Goal: Information Seeking & Learning: Learn about a topic

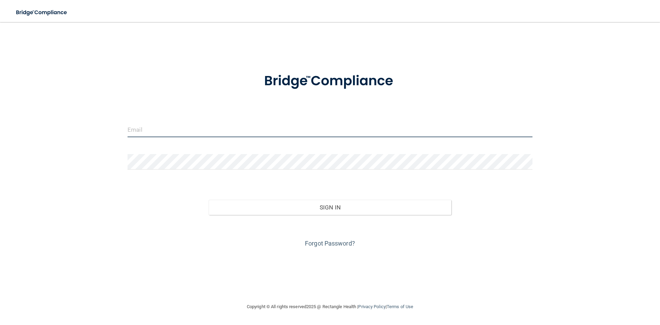
click at [167, 127] on input "email" at bounding box center [330, 129] width 405 height 15
type input "[EMAIL_ADDRESS][DOMAIN_NAME]"
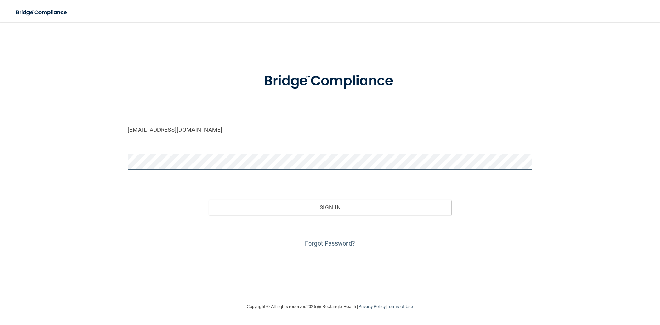
click at [209, 200] on button "Sign In" at bounding box center [330, 207] width 243 height 15
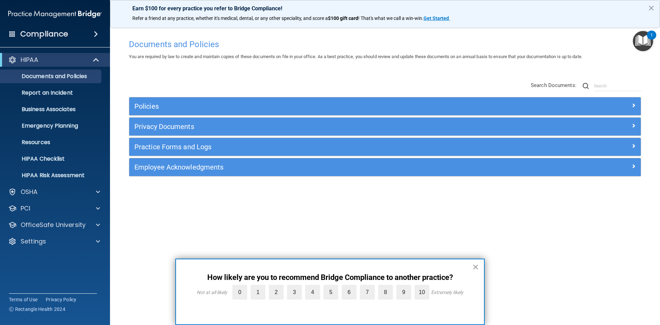
click at [475, 267] on button "×" at bounding box center [475, 266] width 7 height 11
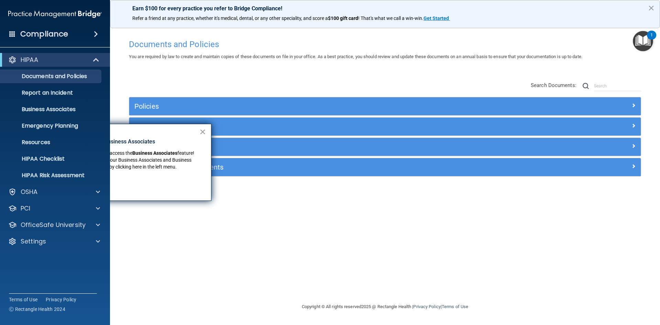
click at [206, 131] on div "× New Location for Business Associates We've made it easier to access the Busin…" at bounding box center [128, 162] width 165 height 77
click at [202, 131] on button "×" at bounding box center [202, 131] width 7 height 11
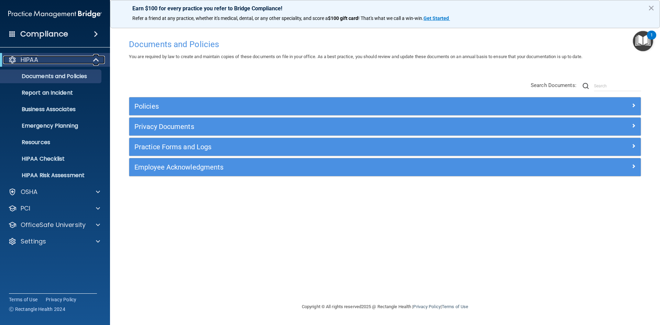
click at [92, 59] on div at bounding box center [96, 60] width 17 height 8
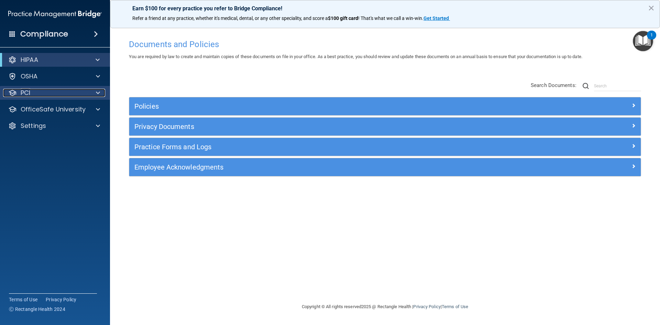
click at [96, 91] on span at bounding box center [98, 93] width 4 height 8
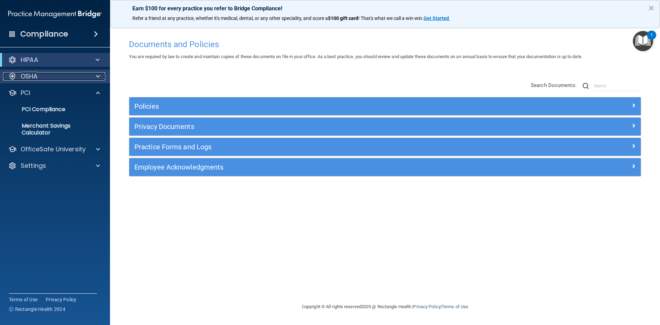
click at [98, 75] on span at bounding box center [98, 76] width 4 height 8
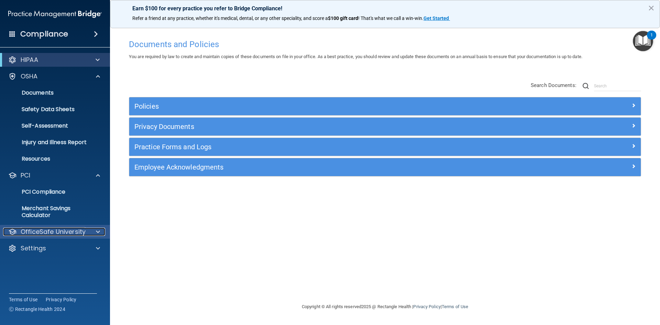
click at [68, 234] on p "OfficeSafe University" at bounding box center [53, 232] width 65 height 8
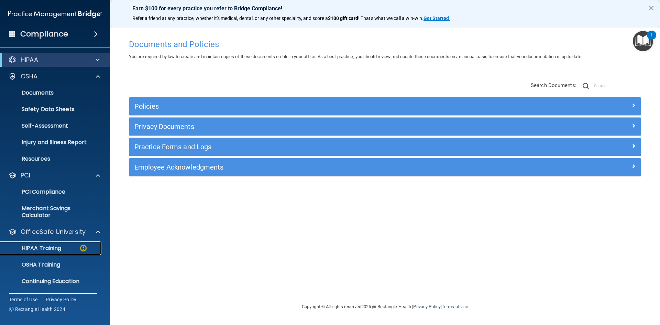
click at [63, 254] on link "HIPAA Training" at bounding box center [47, 248] width 108 height 14
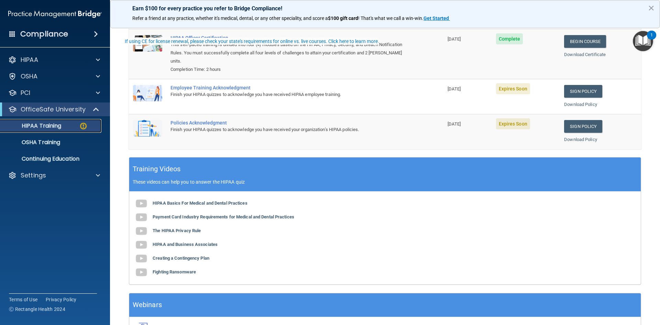
scroll to position [0, 0]
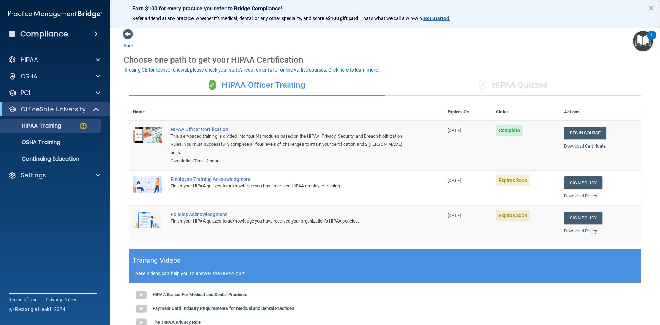
click at [514, 85] on div "✓ HIPAA Quizzes" at bounding box center [513, 85] width 256 height 21
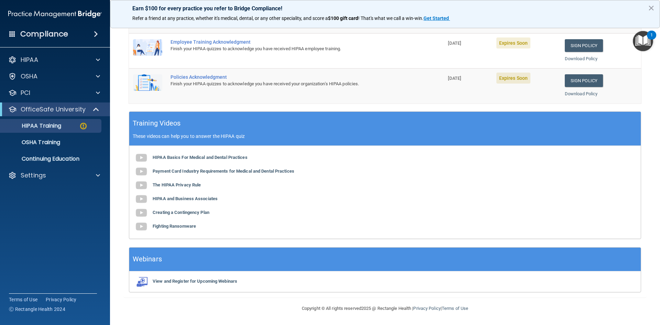
scroll to position [21, 0]
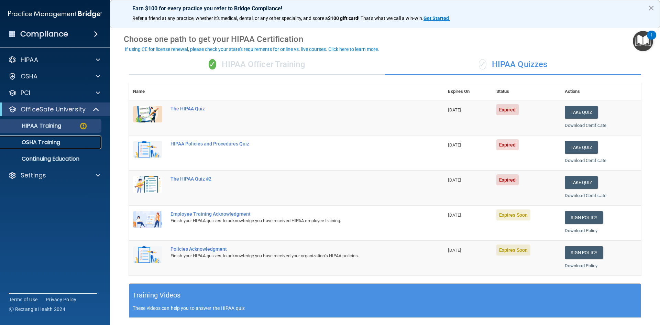
click at [23, 136] on link "OSHA Training" at bounding box center [47, 142] width 108 height 14
